Goal: Task Accomplishment & Management: Manage account settings

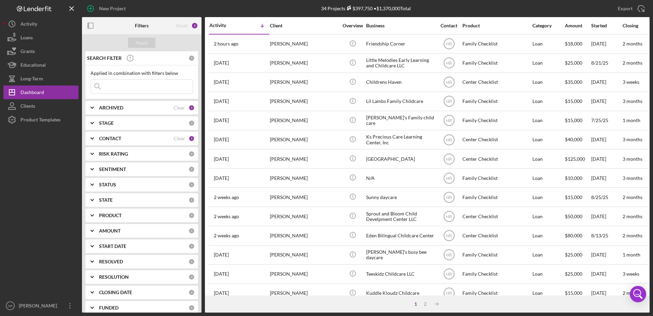
scroll to position [23, 0]
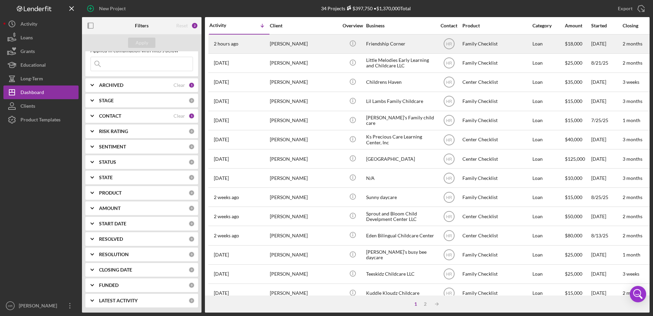
click at [406, 37] on div "Friendship Corner" at bounding box center [400, 44] width 68 height 18
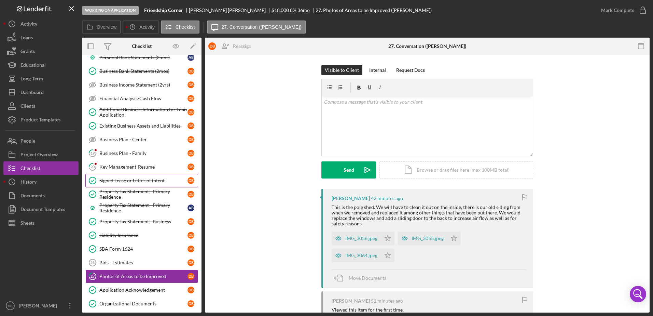
scroll to position [137, 0]
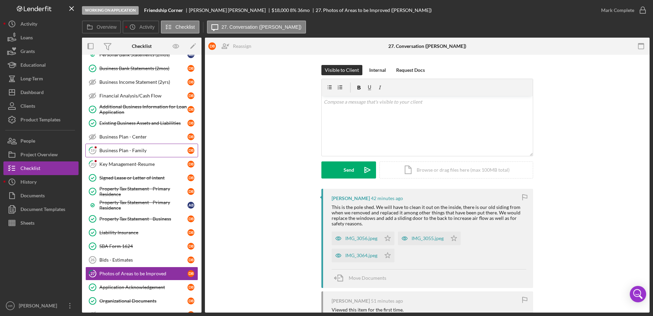
click at [133, 149] on div "Business Plan - Family" at bounding box center [143, 150] width 88 height 5
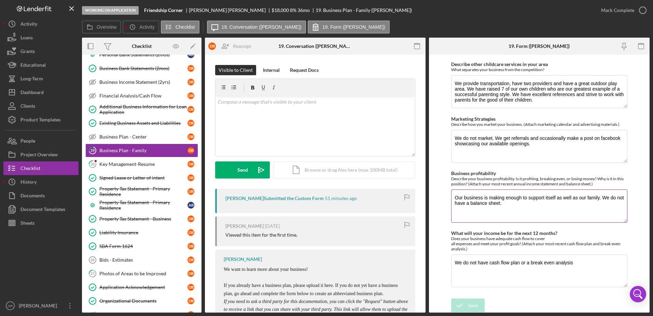
scroll to position [430, 0]
click at [642, 11] on icon "button" at bounding box center [642, 10] width 17 height 17
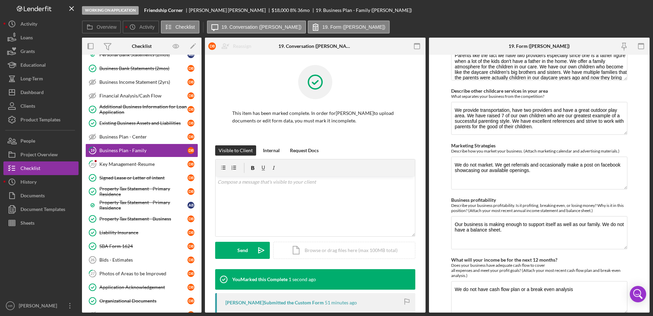
scroll to position [457, 0]
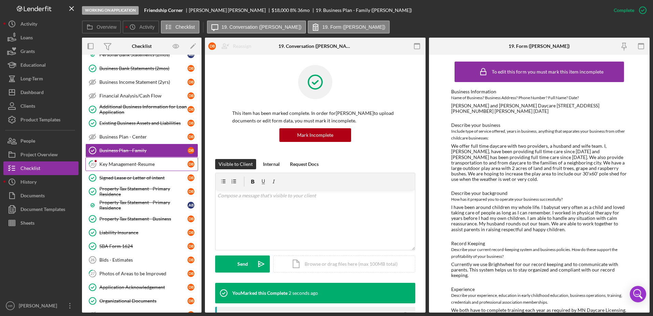
click at [118, 163] on div "Key Management-Resume" at bounding box center [143, 163] width 88 height 5
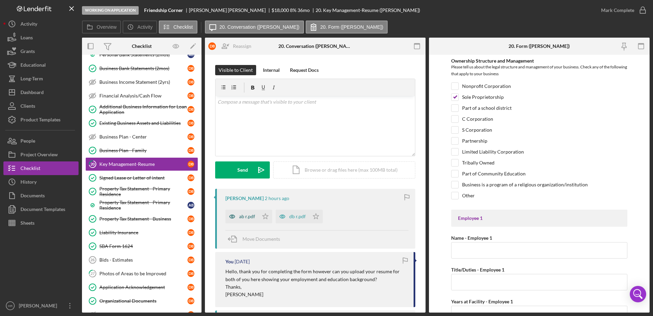
click at [242, 217] on div "ab r.pdf" at bounding box center [247, 216] width 16 height 5
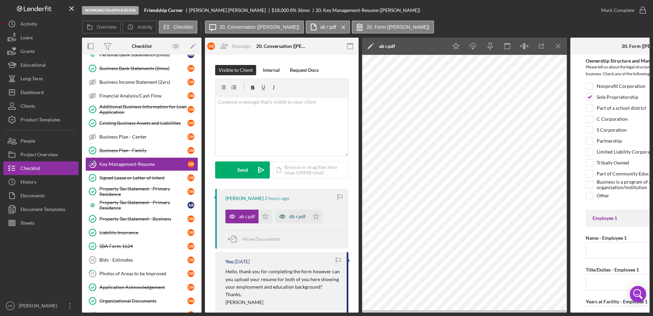
click at [299, 215] on div "db r.pdf" at bounding box center [297, 216] width 16 height 5
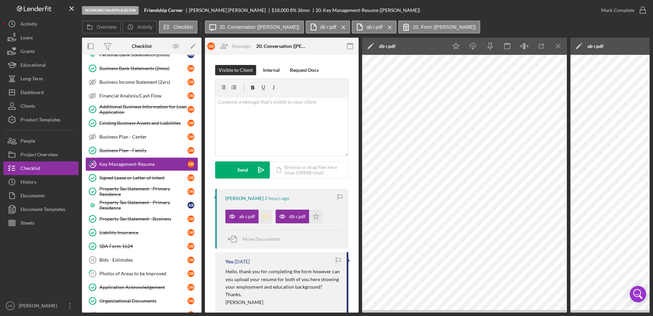
click at [263, 215] on polygon "button" at bounding box center [266, 215] width 6 height 5
click at [315, 215] on icon "Icon/Star" at bounding box center [316, 216] width 14 height 14
click at [646, 10] on icon "button" at bounding box center [642, 10] width 17 height 17
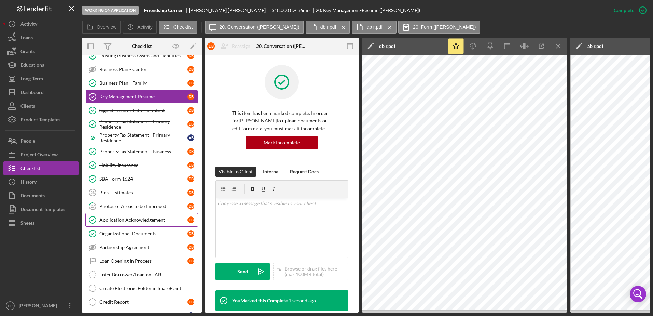
scroll to position [205, 0]
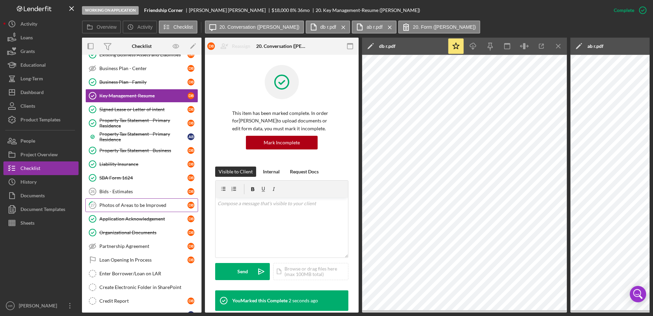
click at [123, 200] on link "27 Photos of Areas to be Improved D B" at bounding box center [141, 205] width 113 height 14
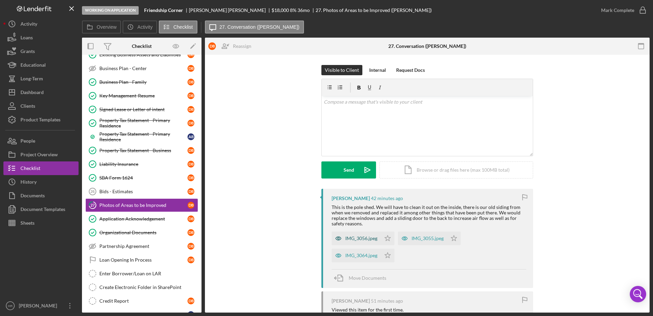
click at [360, 236] on div "IMG_3056.jpeg" at bounding box center [361, 237] width 32 height 5
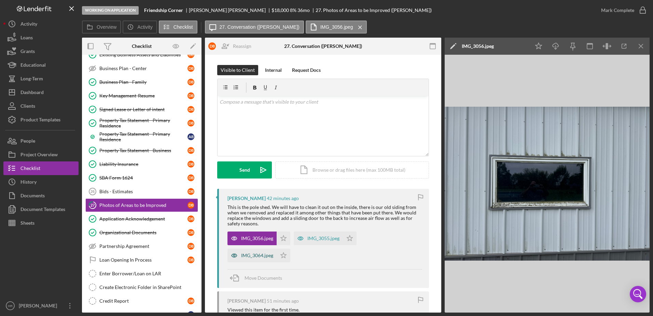
click at [246, 252] on div "IMG_3064.jpeg" at bounding box center [252, 255] width 49 height 14
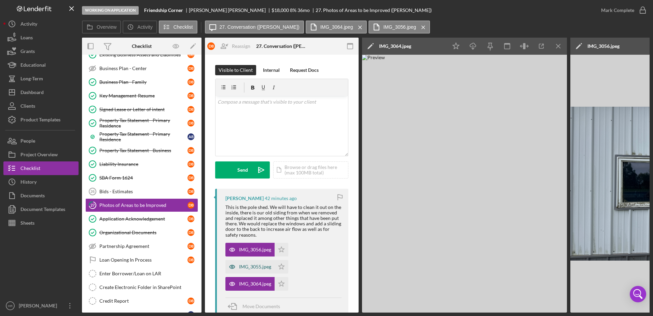
click at [252, 264] on div "IMG_3055.jpeg" at bounding box center [255, 266] width 32 height 5
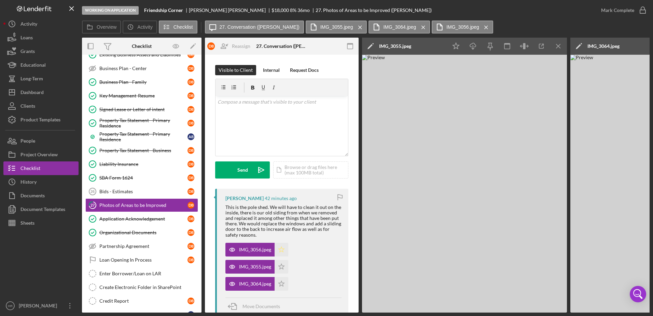
click at [282, 250] on icon "Icon/Star" at bounding box center [282, 250] width 14 height 14
drag, startPoint x: 283, startPoint y: 266, endPoint x: 282, endPoint y: 275, distance: 8.9
click at [283, 267] on icon "Icon/Star" at bounding box center [282, 267] width 14 height 14
click at [283, 285] on polygon "button" at bounding box center [282, 282] width 6 height 5
click at [643, 10] on icon "button" at bounding box center [642, 10] width 17 height 17
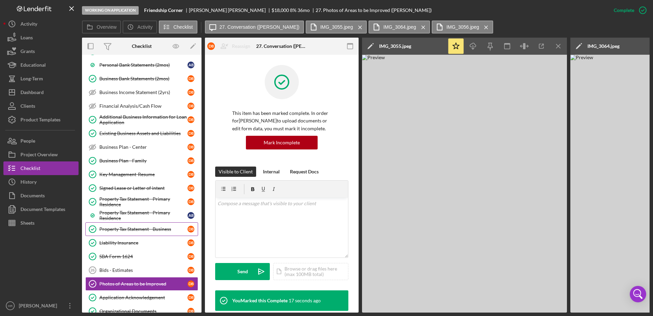
scroll to position [137, 0]
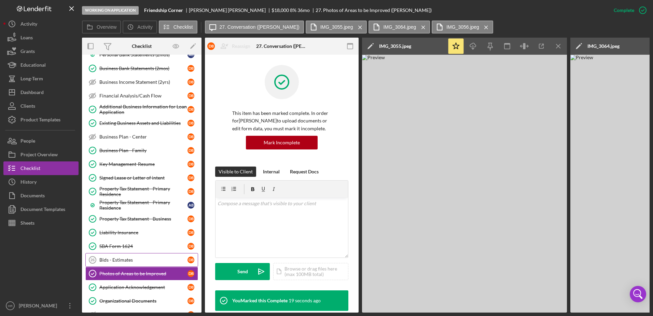
click at [118, 257] on div "Bids - Estimates" at bounding box center [143, 259] width 88 height 5
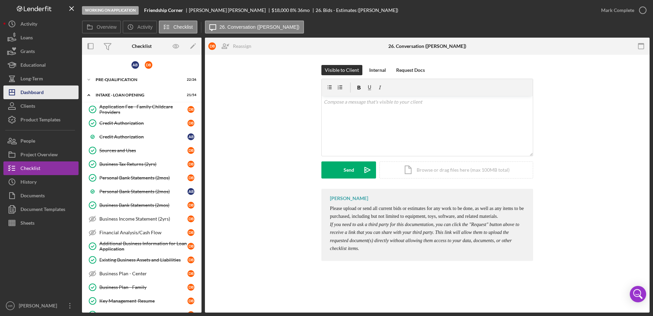
click at [41, 95] on div "Dashboard" at bounding box center [31, 92] width 23 height 15
